Goal: Task Accomplishment & Management: Manage account settings

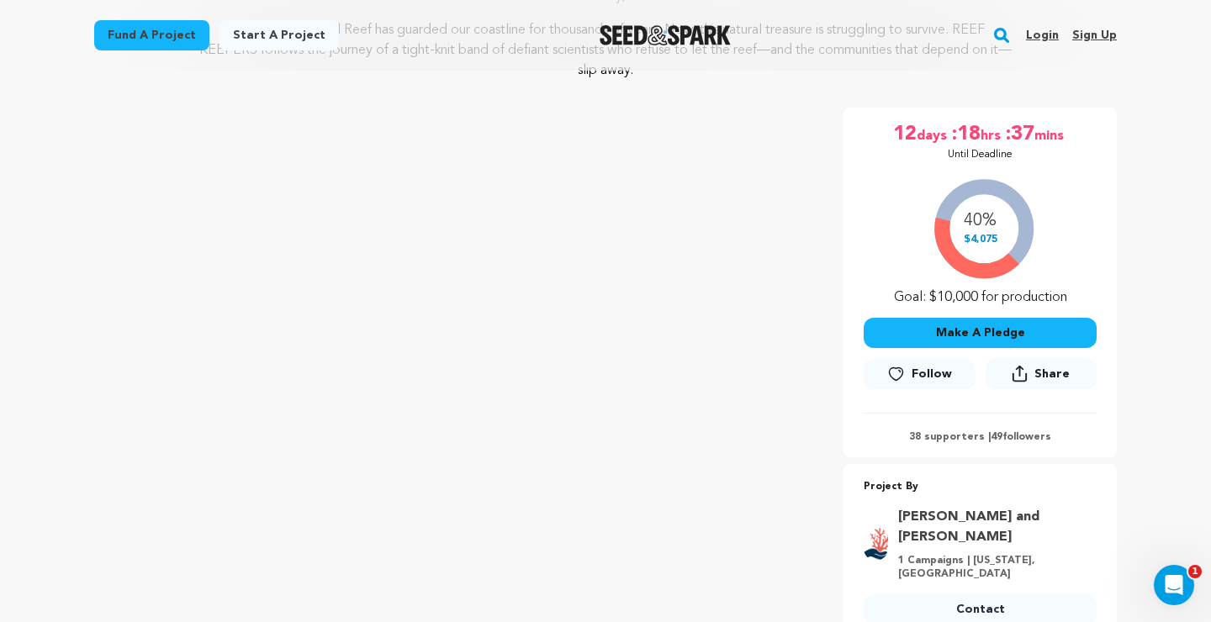
scroll to position [38, 0]
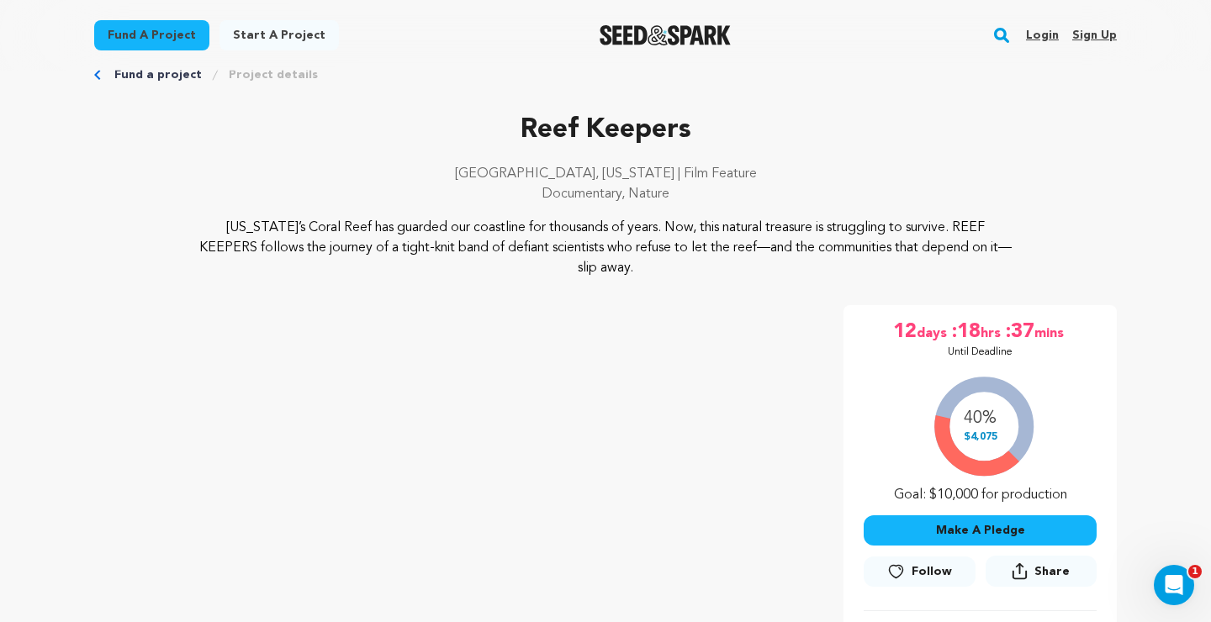
click at [1041, 36] on link "Login" at bounding box center [1042, 35] width 33 height 27
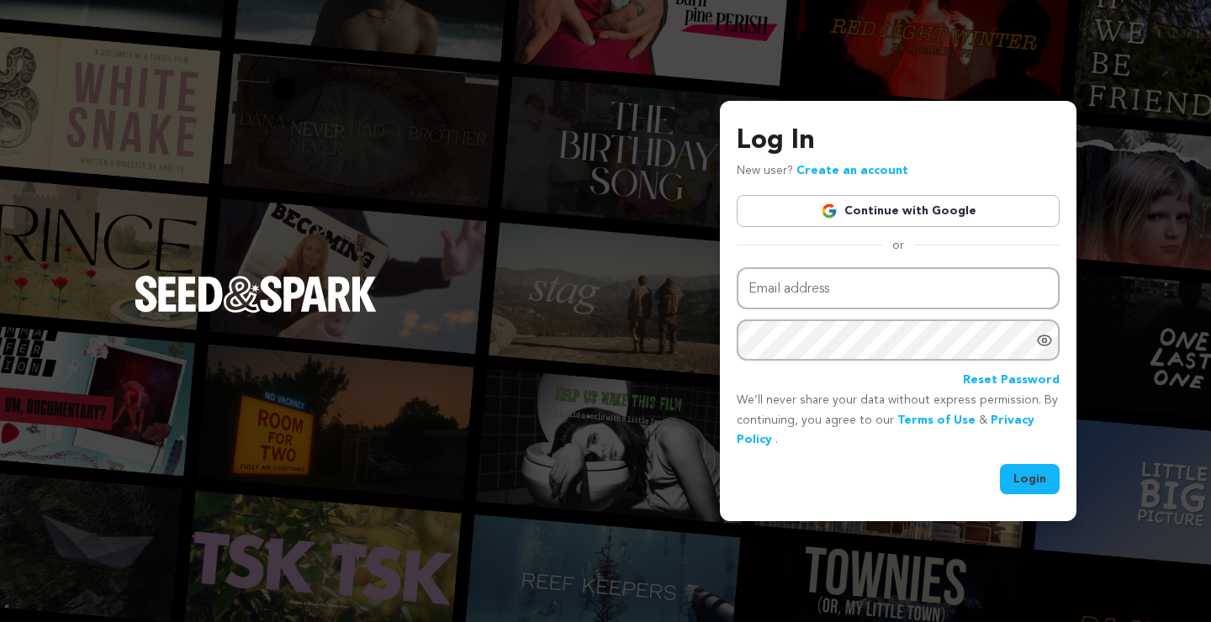
click at [879, 196] on link "Continue with Google" at bounding box center [898, 211] width 323 height 32
click at [876, 205] on link "Continue with Google" at bounding box center [898, 211] width 323 height 32
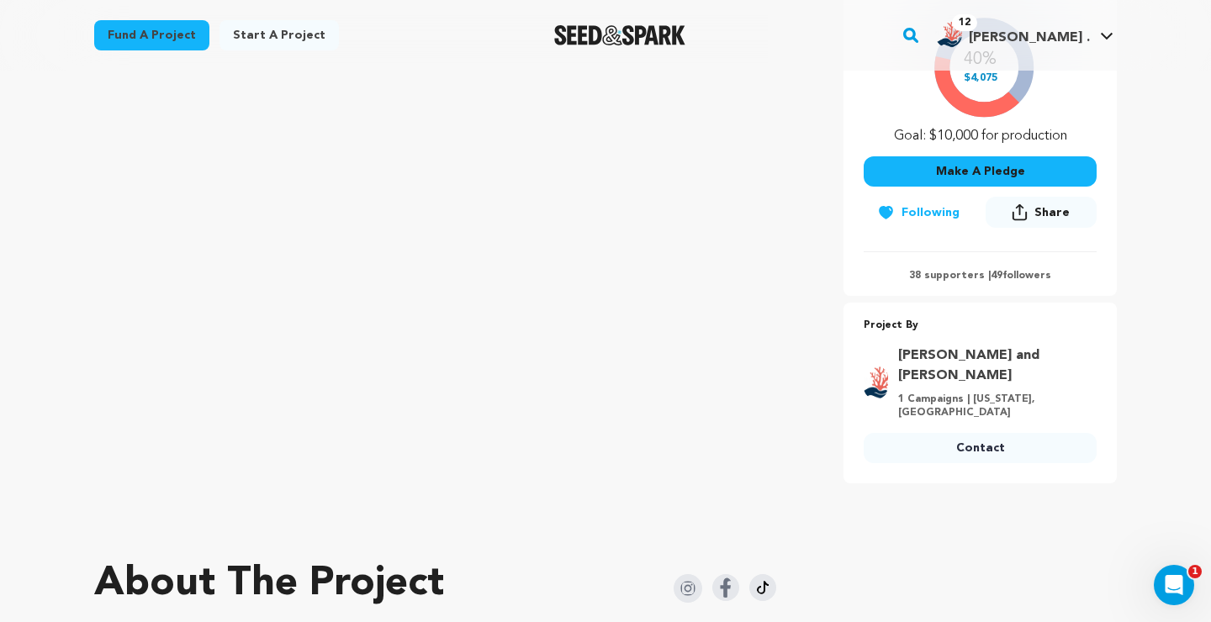
scroll to position [441, 0]
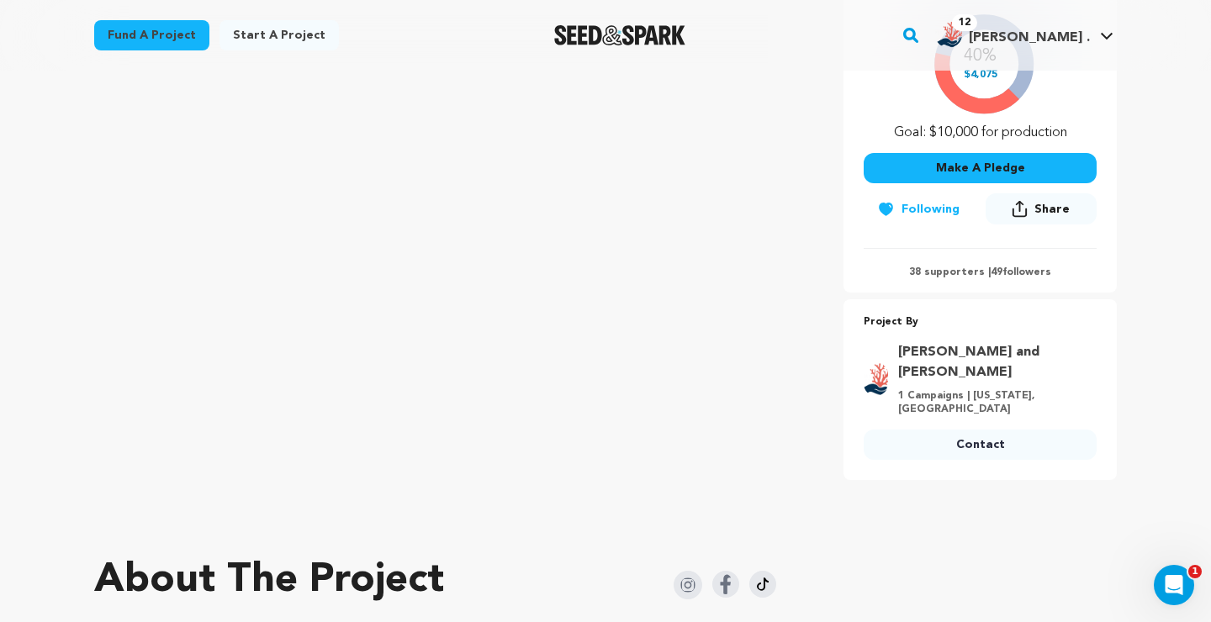
click at [943, 270] on p "38 supporters | 49 followers" at bounding box center [979, 272] width 233 height 13
click at [1027, 272] on p "38 supporters | 49 followers" at bounding box center [979, 272] width 233 height 13
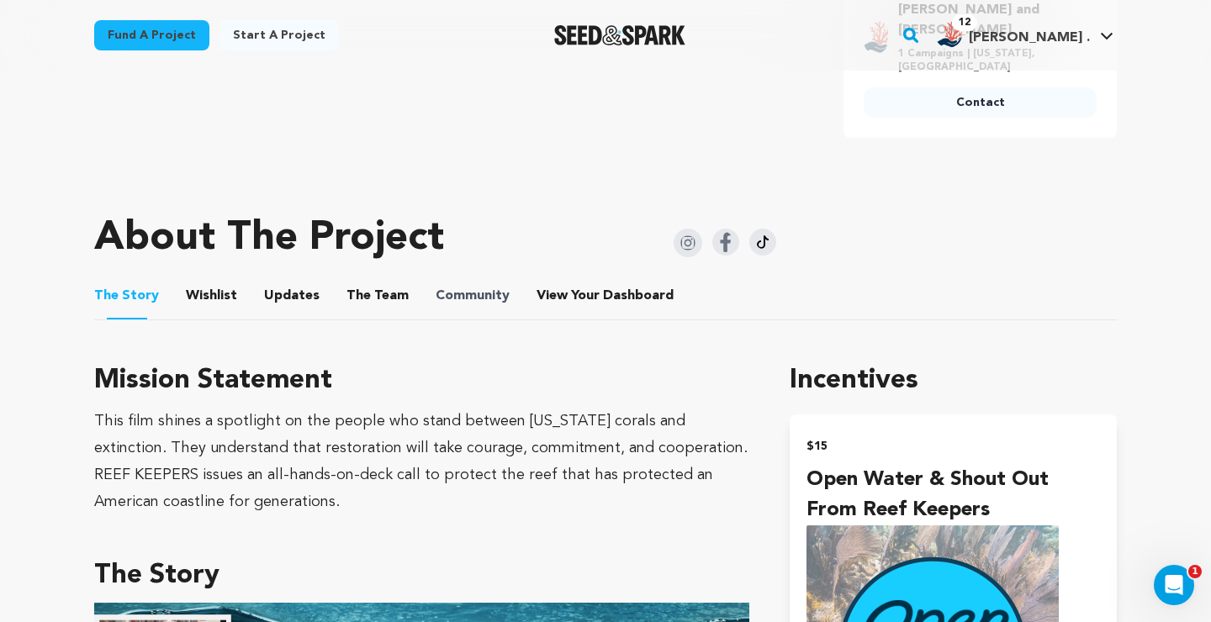
scroll to position [0, 0]
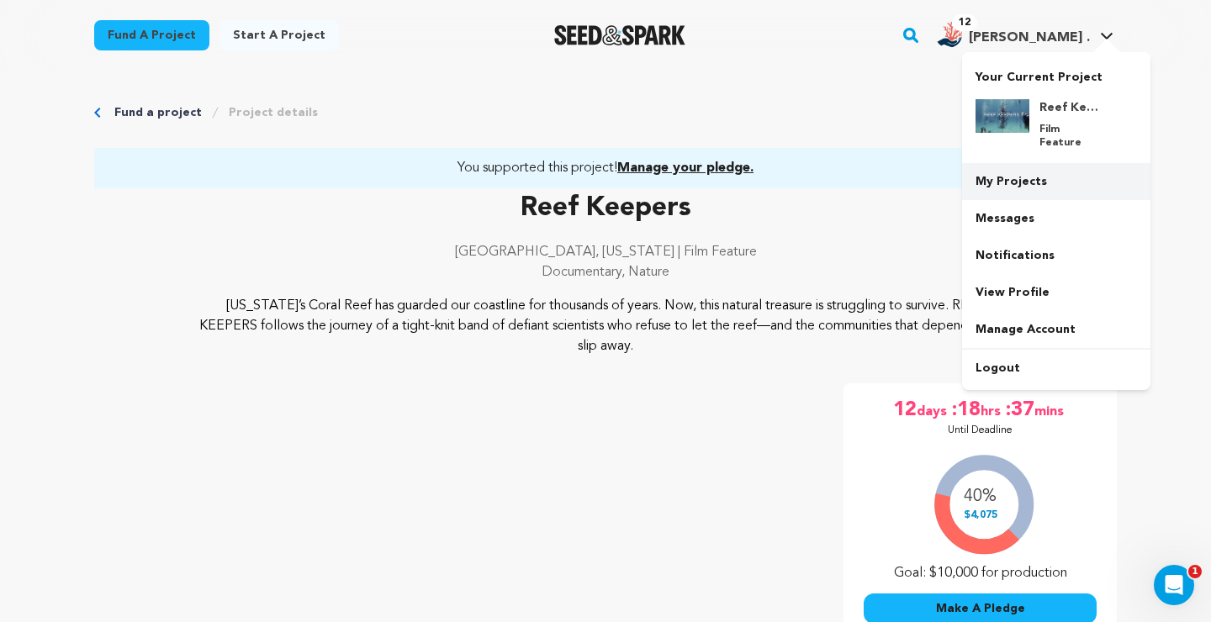
click at [1003, 166] on link "My Projects" at bounding box center [1056, 181] width 188 height 37
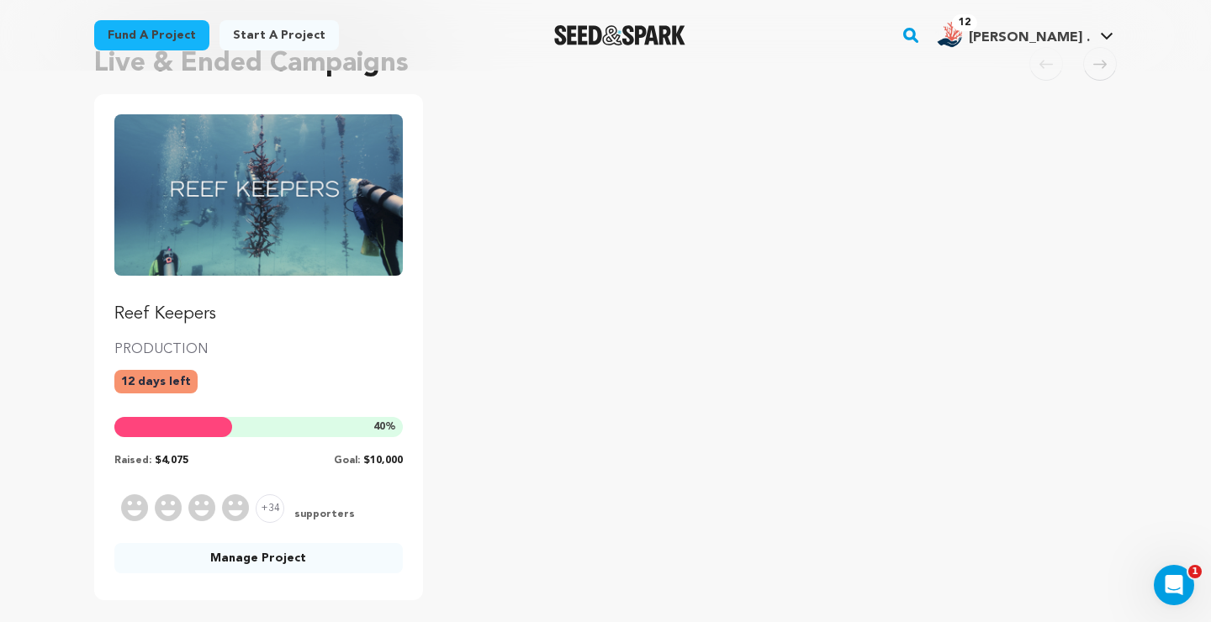
scroll to position [153, 0]
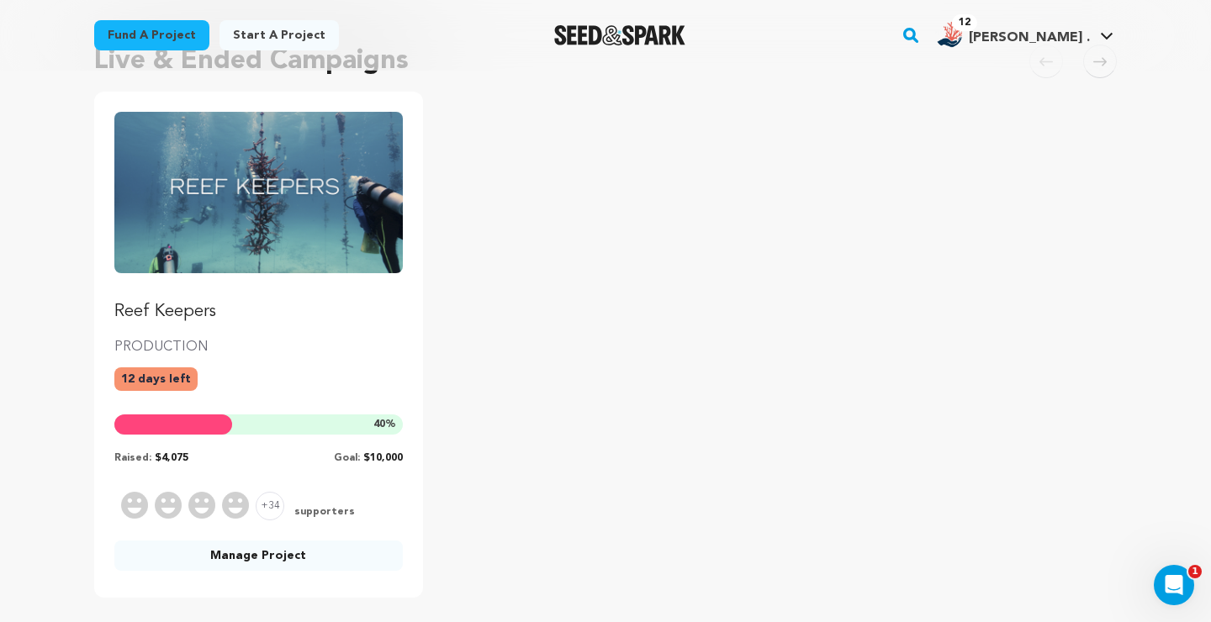
click at [218, 557] on link "Manage Project" at bounding box center [258, 556] width 288 height 30
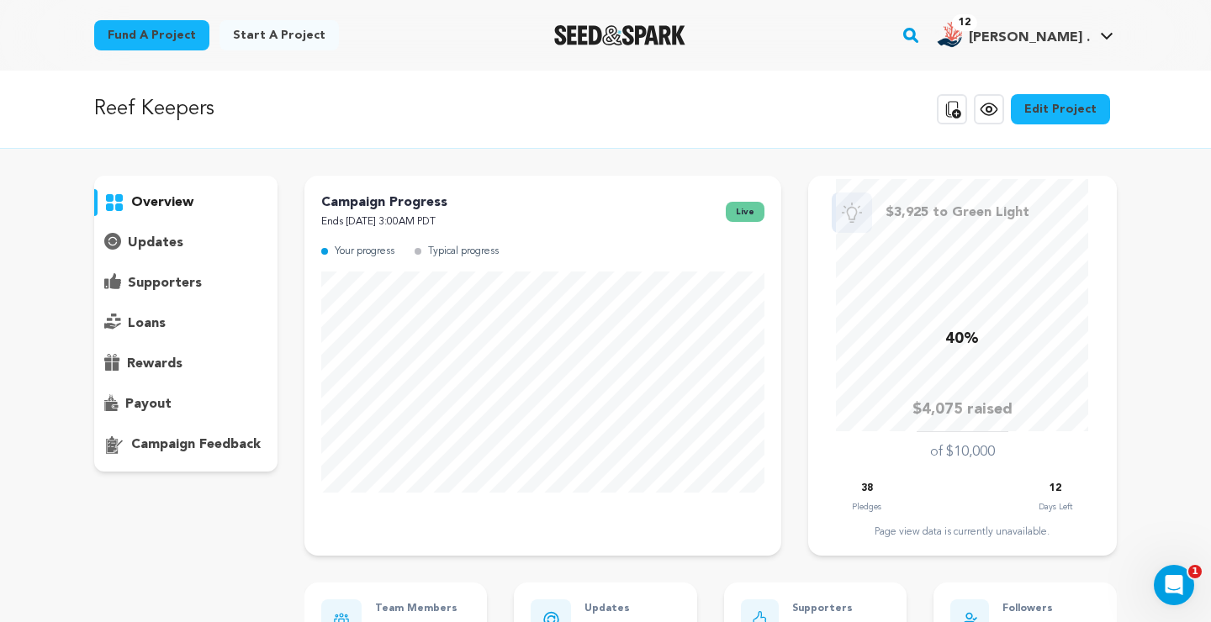
click at [171, 278] on p "supporters" at bounding box center [165, 283] width 74 height 20
